Goal: Unclear: Browse casually

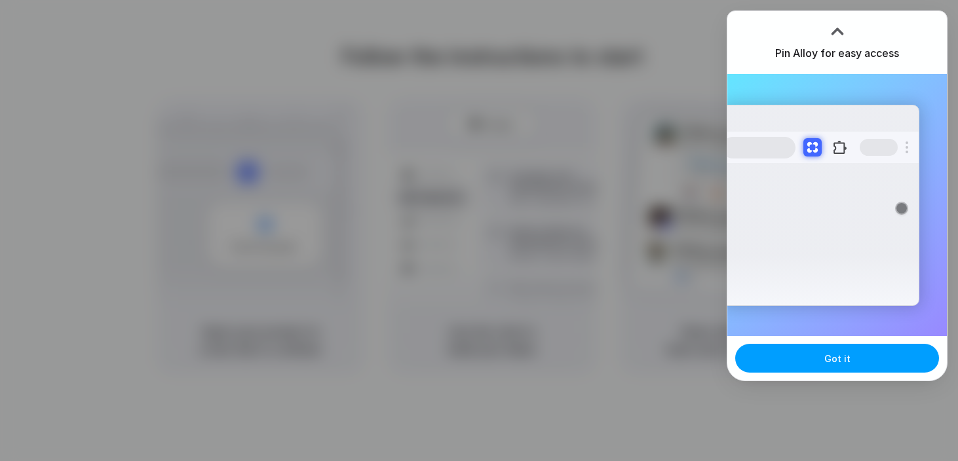
click at [815, 365] on button "Got it" at bounding box center [837, 358] width 204 height 29
